Goal: Find specific page/section: Find specific page/section

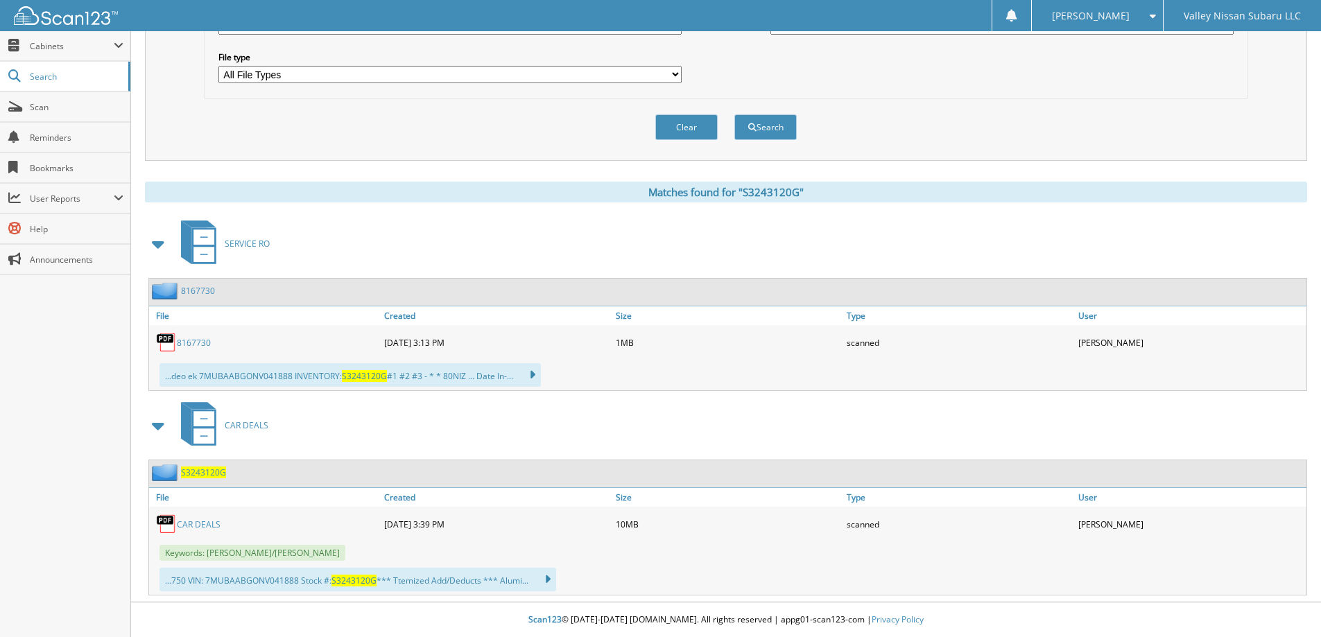
scroll to position [80, 0]
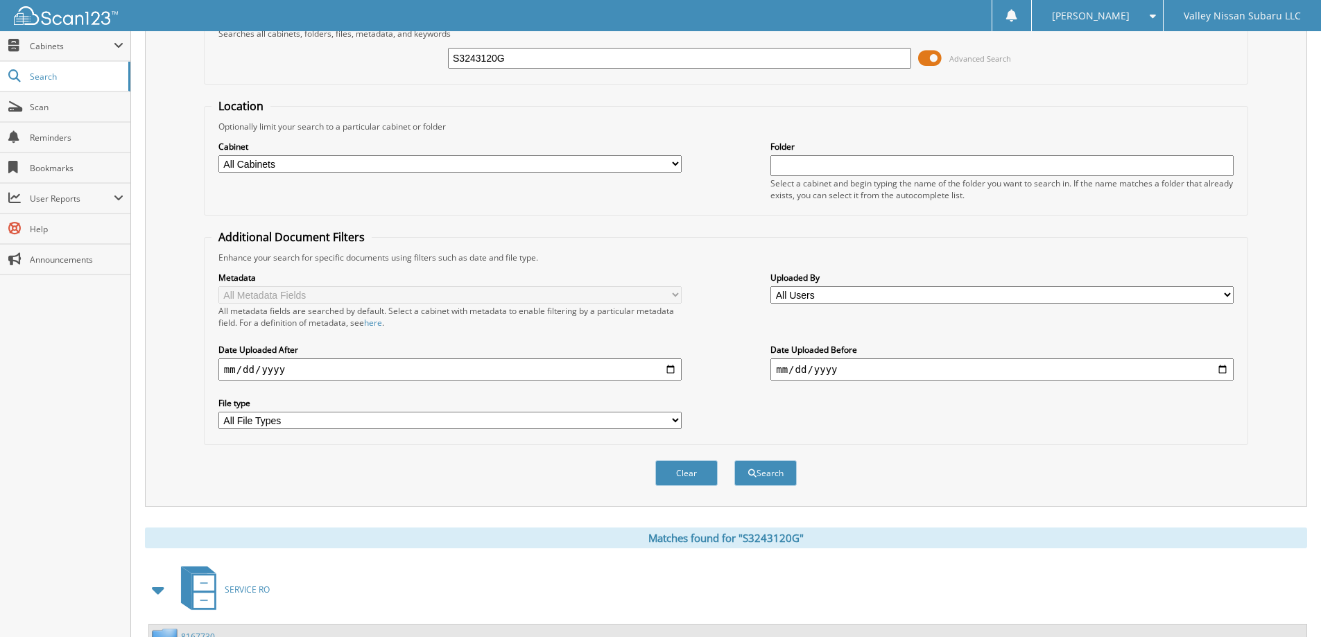
drag, startPoint x: 517, startPoint y: 58, endPoint x: 438, endPoint y: 58, distance: 79.1
click at [437, 58] on div "S3243120G Advanced Search" at bounding box center [725, 58] width 1029 height 37
type input "SH594072"
click at [734, 460] on button "Search" at bounding box center [765, 473] width 62 height 26
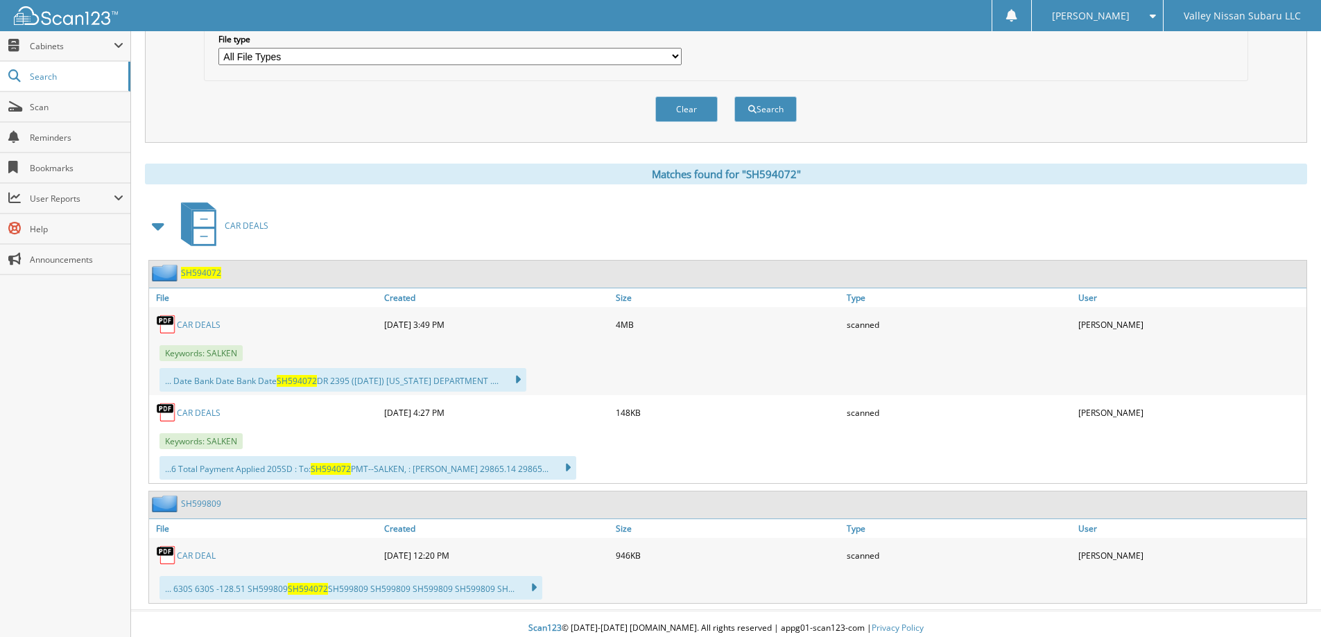
scroll to position [453, 0]
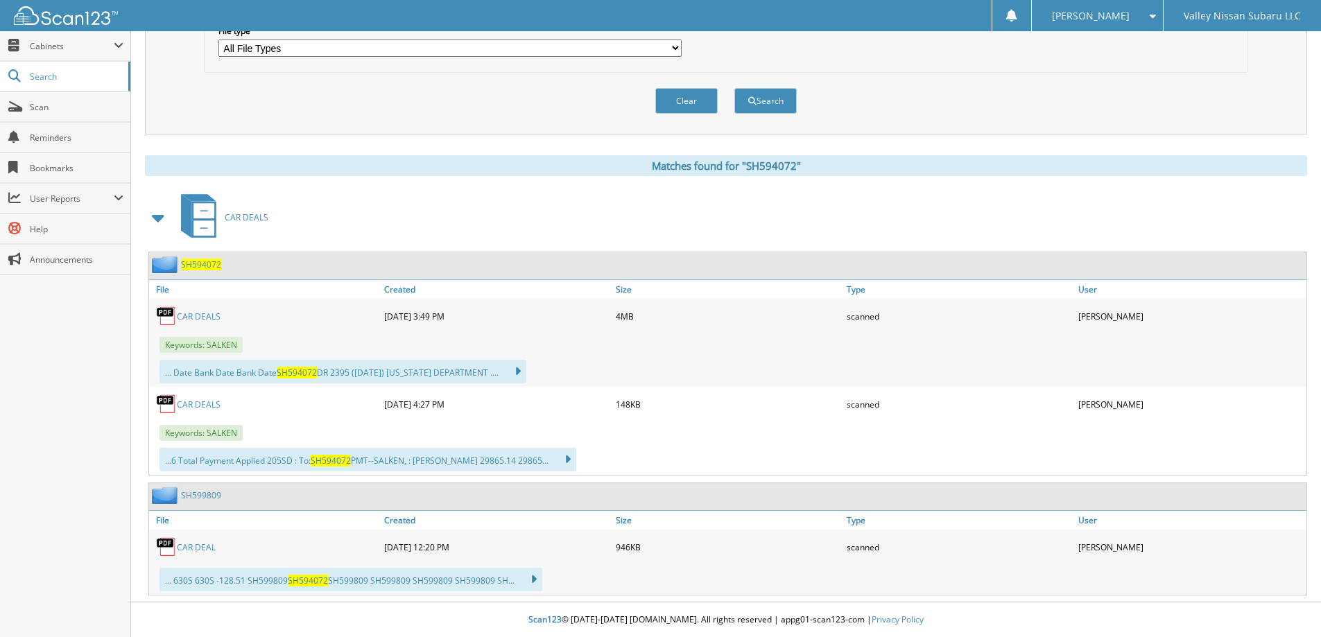
click at [182, 546] on link "CAR DEAL" at bounding box center [196, 548] width 39 height 12
click at [58, 107] on span "Scan" at bounding box center [77, 107] width 94 height 12
